Goal: Use online tool/utility: Use online tool/utility

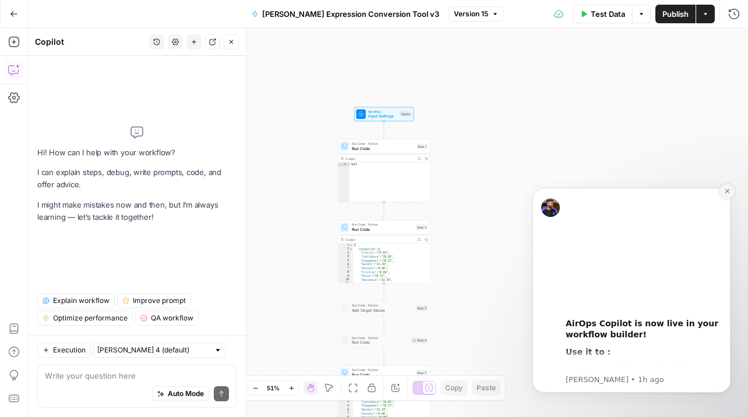
click at [727, 191] on icon "Dismiss notification" at bounding box center [726, 191] width 4 height 4
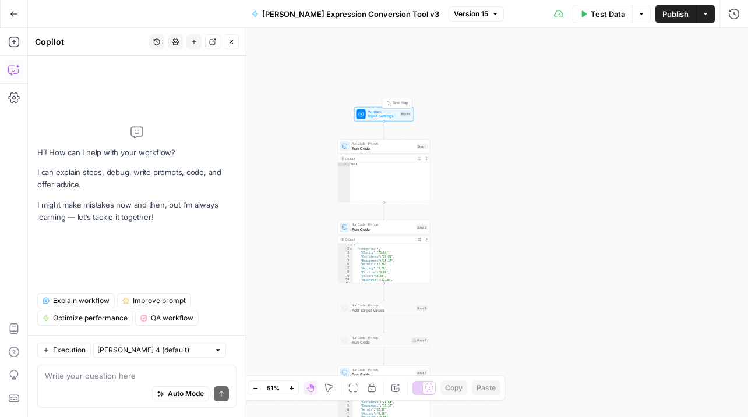
click at [389, 114] on span "Input Settings" at bounding box center [383, 117] width 30 height 6
click at [508, 140] on div "Workflow Input Settings Inputs Run Code · Python Run Code Step 1 Output Expand …" at bounding box center [388, 222] width 720 height 389
click at [488, 161] on div "Workflow Input Settings Inputs Run Code · Python Run Code Step 1 Output Expand …" at bounding box center [388, 222] width 720 height 389
click at [734, 38] on icon "button" at bounding box center [732, 41] width 7 height 7
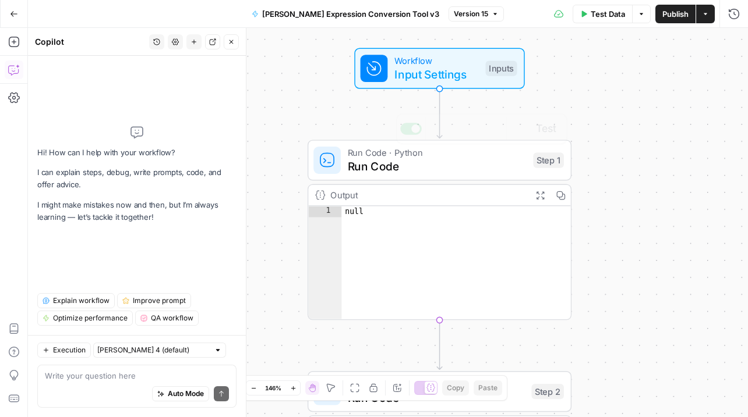
type textarea "****"
click at [444, 236] on div "null" at bounding box center [456, 274] width 230 height 137
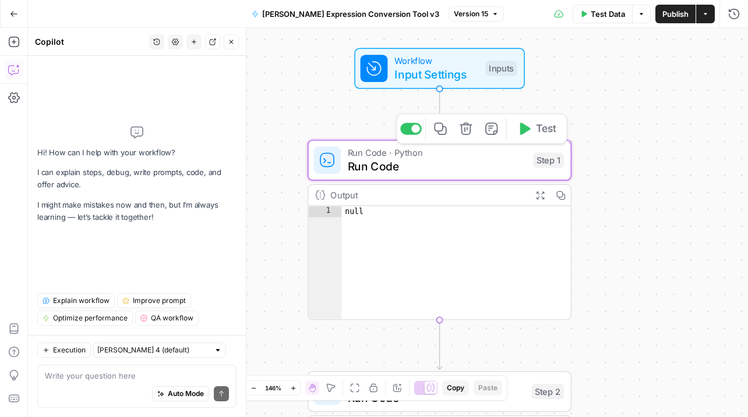
click at [417, 169] on span "Run Code" at bounding box center [437, 166] width 179 height 17
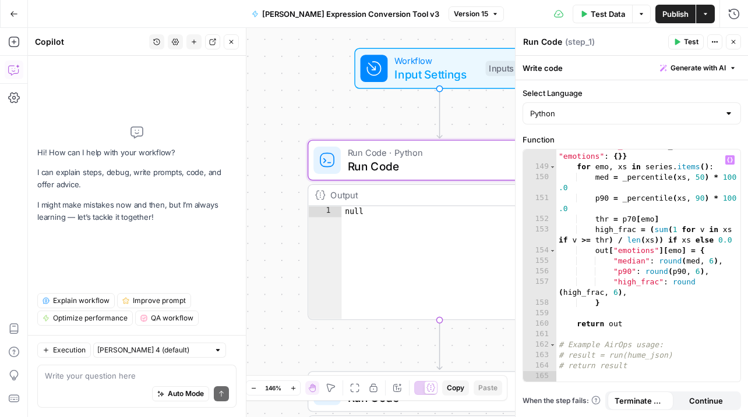
scroll to position [2220, 0]
click at [343, 100] on div "Workflow Input Settings Inputs Test Step Run Code · Python Run Code Step 1 Outp…" at bounding box center [388, 222] width 720 height 389
click at [399, 78] on span "Input Settings" at bounding box center [436, 74] width 84 height 17
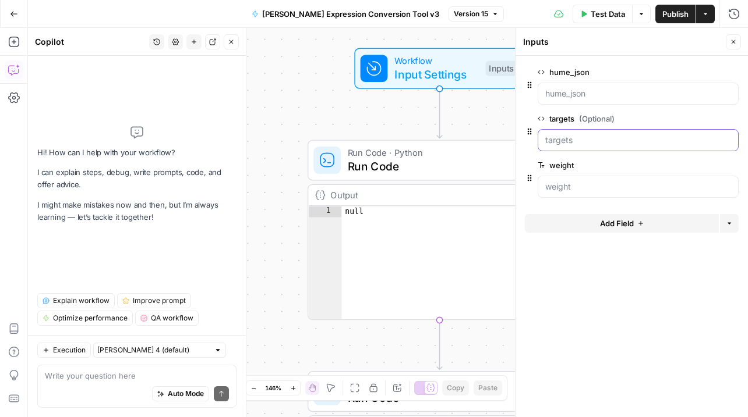
click at [584, 137] on input "targets (Optional)" at bounding box center [638, 140] width 186 height 12
click at [548, 95] on input "hume_json" at bounding box center [638, 94] width 186 height 12
click at [555, 184] on input "weight" at bounding box center [638, 187] width 186 height 12
click at [286, 84] on div "Workflow Input Settings Inputs Run Code · Python Run Code Step 1 Output Expand …" at bounding box center [388, 222] width 720 height 389
click at [738, 38] on button "Close" at bounding box center [732, 41] width 15 height 15
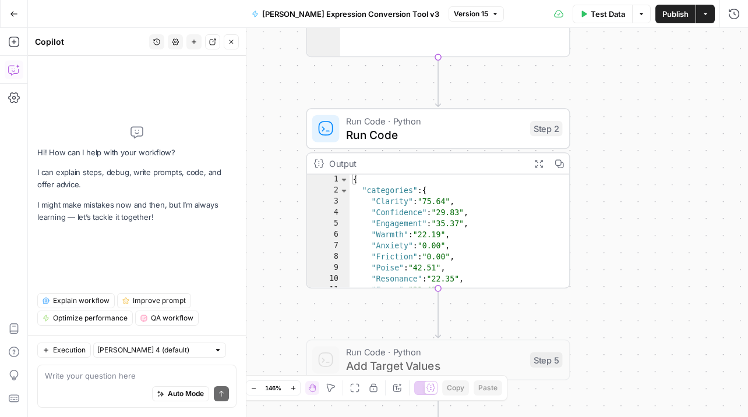
type textarea "**********"
click at [508, 213] on div "{ "categories" : { "Clarity" : "75.64" , "Confidence" : "29.83" , "Engagement" …" at bounding box center [459, 243] width 221 height 137
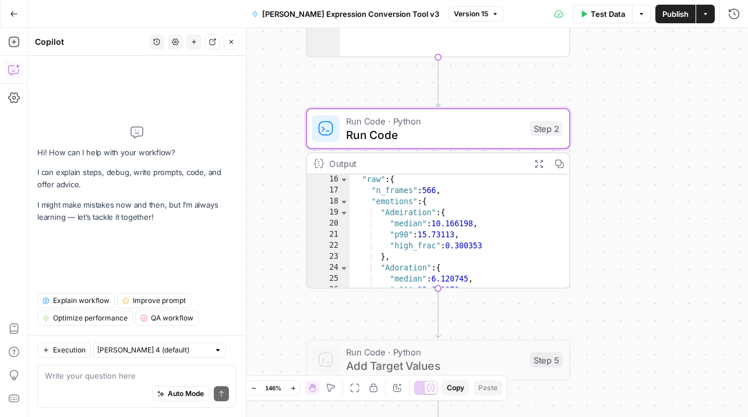
scroll to position [0, 0]
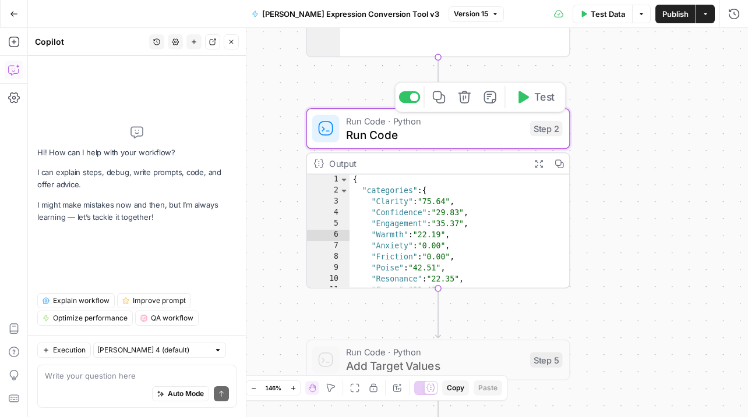
click at [445, 127] on span "Run Code" at bounding box center [434, 134] width 177 height 17
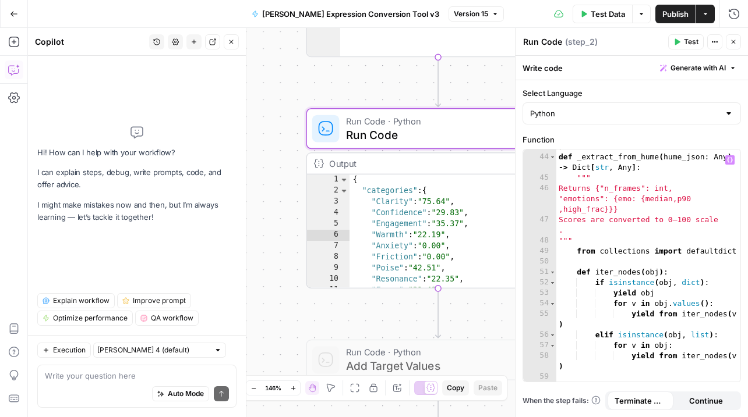
scroll to position [680, 0]
click at [313, 304] on div "**********" at bounding box center [388, 222] width 720 height 389
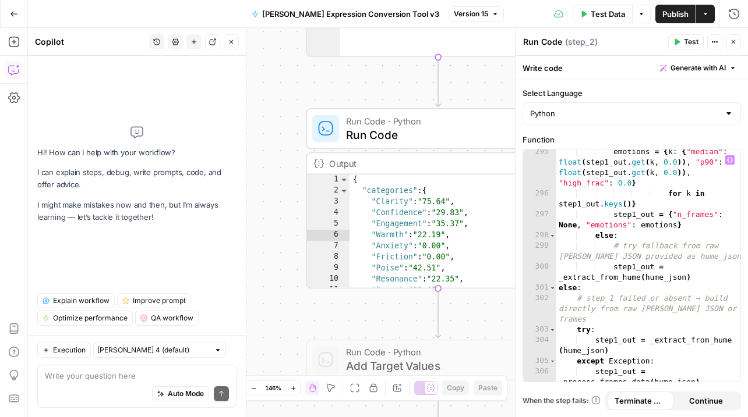
scroll to position [5469, 0]
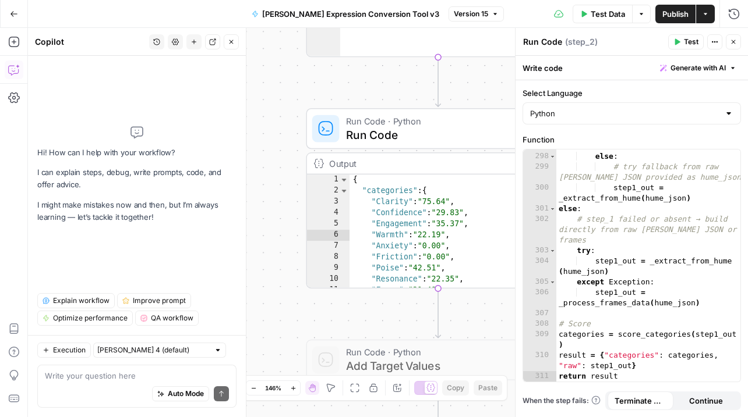
click at [490, 325] on div "**********" at bounding box center [388, 222] width 720 height 389
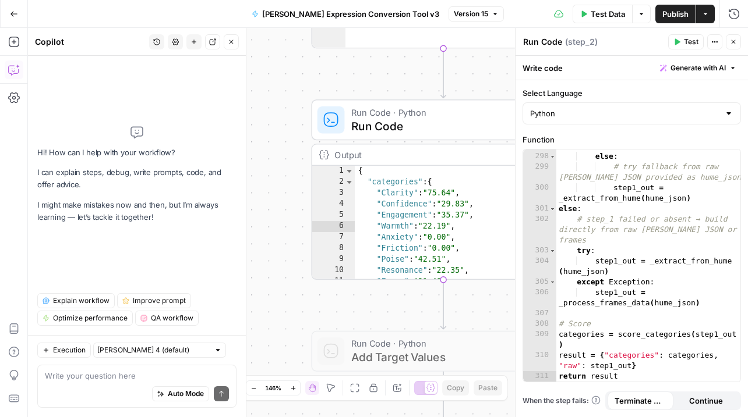
click at [733, 45] on icon "button" at bounding box center [732, 41] width 7 height 7
